Goal: Task Accomplishment & Management: Use online tool/utility

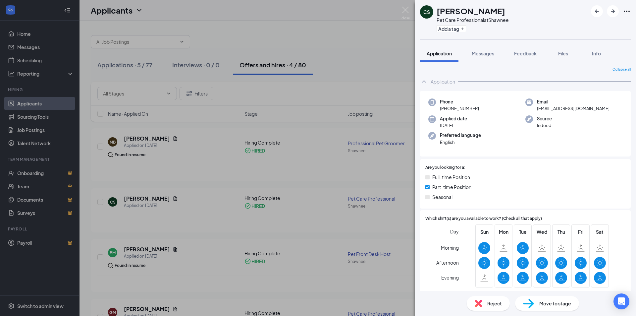
click at [387, 40] on div "[PERSON_NAME] Pet Care Professional at Shawnee Add a tag Application Messages F…" at bounding box center [318, 158] width 636 height 316
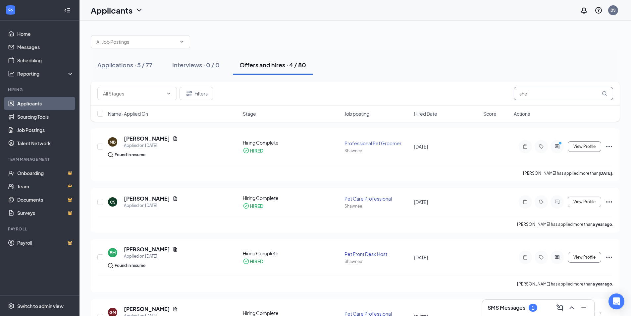
drag, startPoint x: 532, startPoint y: 92, endPoint x: 483, endPoint y: 103, distance: 50.9
click at [483, 103] on div "Filters shel" at bounding box center [355, 93] width 529 height 24
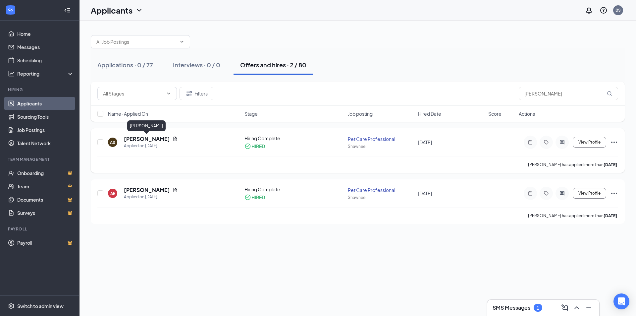
click at [143, 137] on h5 "[PERSON_NAME]" at bounding box center [147, 138] width 46 height 7
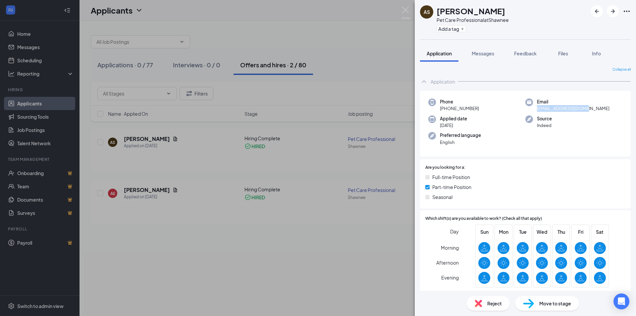
drag, startPoint x: 590, startPoint y: 108, endPoint x: 531, endPoint y: 111, distance: 59.4
click at [531, 111] on div "Email [EMAIL_ADDRESS][DOMAIN_NAME]" at bounding box center [573, 105] width 97 height 14
copy span "[EMAIL_ADDRESS][DOMAIN_NAME]"
click at [363, 37] on div "AS [PERSON_NAME] Pet Care Professional at Shawnee Add a tag Application Message…" at bounding box center [318, 158] width 636 height 316
click at [406, 6] on div "AS [PERSON_NAME] Pet Care Professional at Shawnee Add a tag Application Message…" at bounding box center [318, 158] width 636 height 316
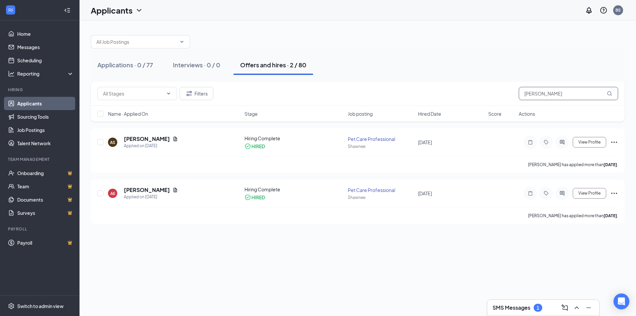
drag, startPoint x: 538, startPoint y: 93, endPoint x: 479, endPoint y: 97, distance: 60.0
click at [479, 97] on div "Filters alex" at bounding box center [357, 93] width 521 height 13
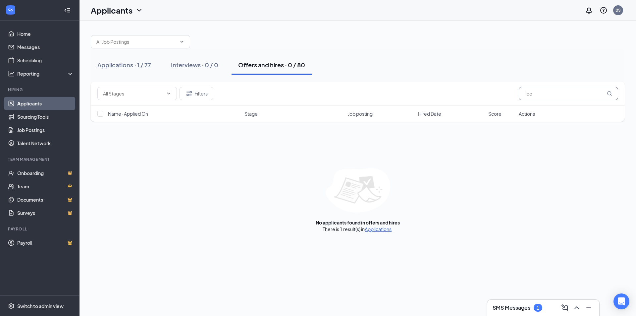
type input "libo"
click at [376, 229] on link "Applications" at bounding box center [378, 229] width 27 height 6
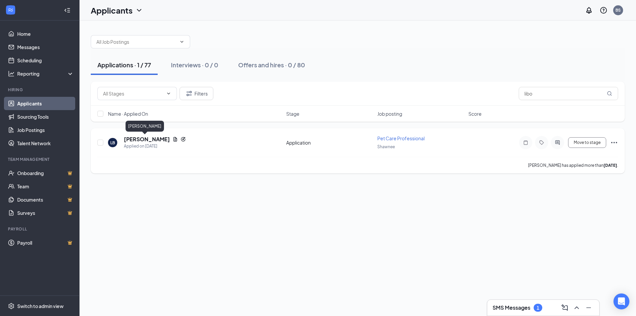
click at [132, 140] on h5 "[PERSON_NAME]" at bounding box center [147, 138] width 46 height 7
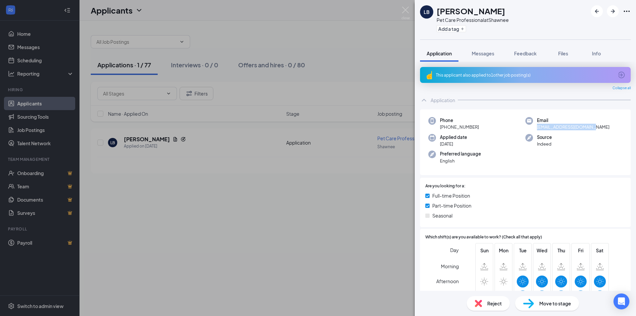
drag, startPoint x: 592, startPoint y: 126, endPoint x: 534, endPoint y: 129, distance: 58.0
click at [534, 129] on div "Email [EMAIL_ADDRESS][DOMAIN_NAME]" at bounding box center [573, 124] width 97 height 14
copy span "[EMAIL_ADDRESS][DOMAIN_NAME]"
drag, startPoint x: 478, startPoint y: 125, endPoint x: 445, endPoint y: 127, distance: 32.6
click at [445, 127] on div "Phone [PHONE_NUMBER]" at bounding box center [476, 124] width 97 height 14
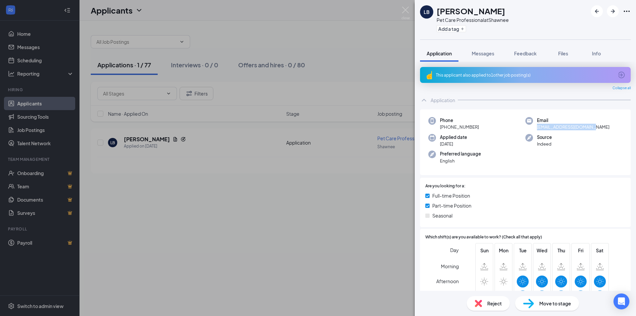
copy span "[PHONE_NUMBER]"
click at [486, 76] on div "This applicant also applied to 1 other job posting(s)" at bounding box center [524, 75] width 177 height 6
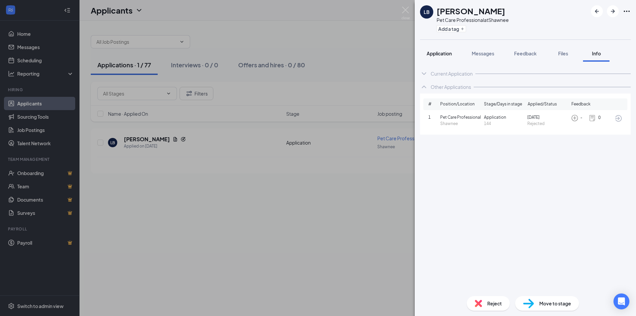
click at [444, 54] on span "Application" at bounding box center [439, 53] width 25 height 6
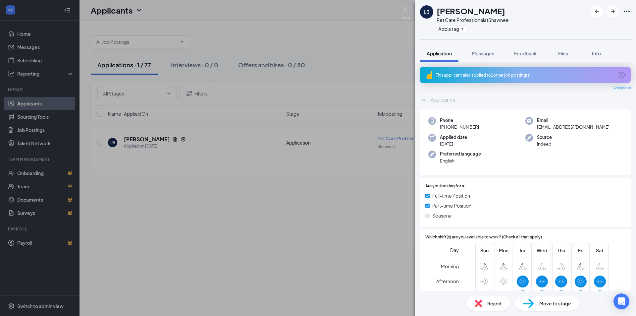
click at [373, 37] on div "LB [PERSON_NAME] Pet Care Professional at Shawnee Add a tag Application Message…" at bounding box center [318, 158] width 636 height 316
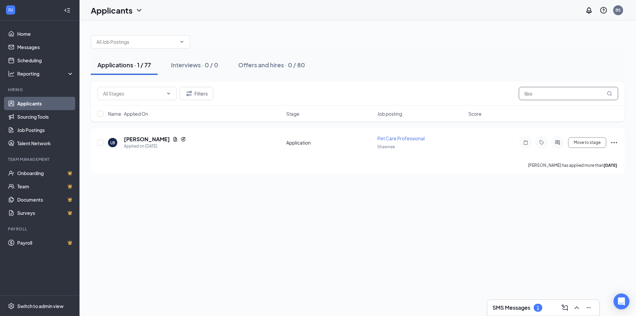
drag, startPoint x: 548, startPoint y: 91, endPoint x: 463, endPoint y: 93, distance: 84.8
click at [463, 93] on div "Filters libo" at bounding box center [357, 93] width 521 height 13
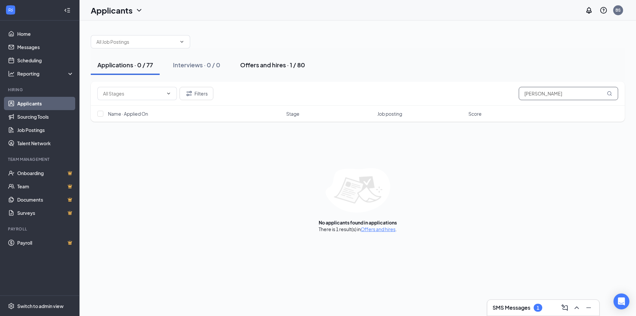
type input "[PERSON_NAME]"
click at [292, 63] on div "Offers and hires · 1 / 80" at bounding box center [272, 65] width 65 height 8
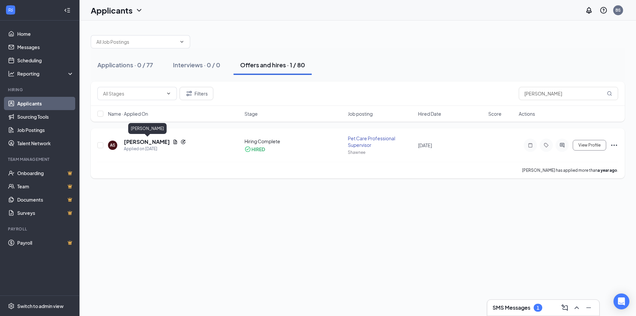
click at [150, 142] on h5 "[PERSON_NAME]" at bounding box center [147, 141] width 46 height 7
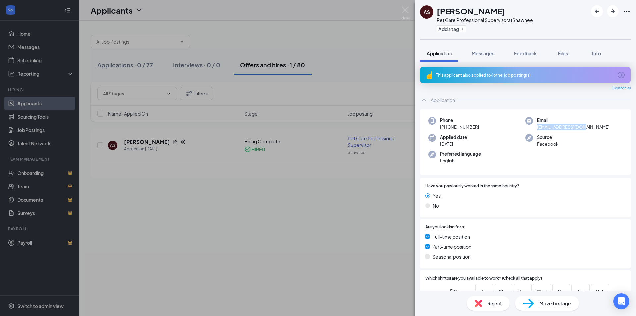
drag, startPoint x: 589, startPoint y: 126, endPoint x: 534, endPoint y: 129, distance: 55.8
click at [534, 129] on div "Email [EMAIL_ADDRESS][DOMAIN_NAME]" at bounding box center [573, 124] width 97 height 14
copy span "[EMAIL_ADDRESS][DOMAIN_NAME]"
